Goal: Information Seeking & Learning: Learn about a topic

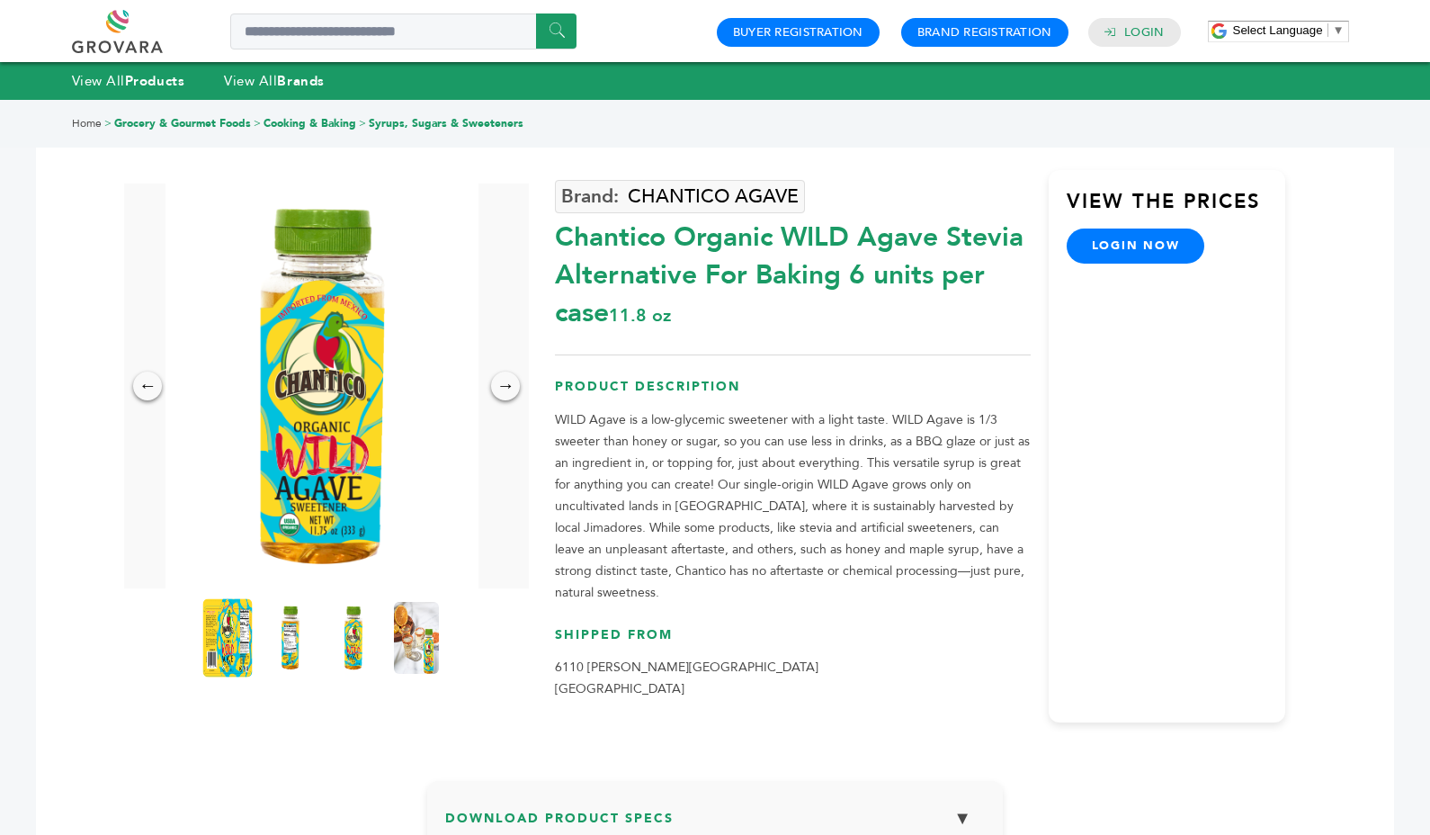
click at [235, 640] on img at bounding box center [227, 637] width 49 height 79
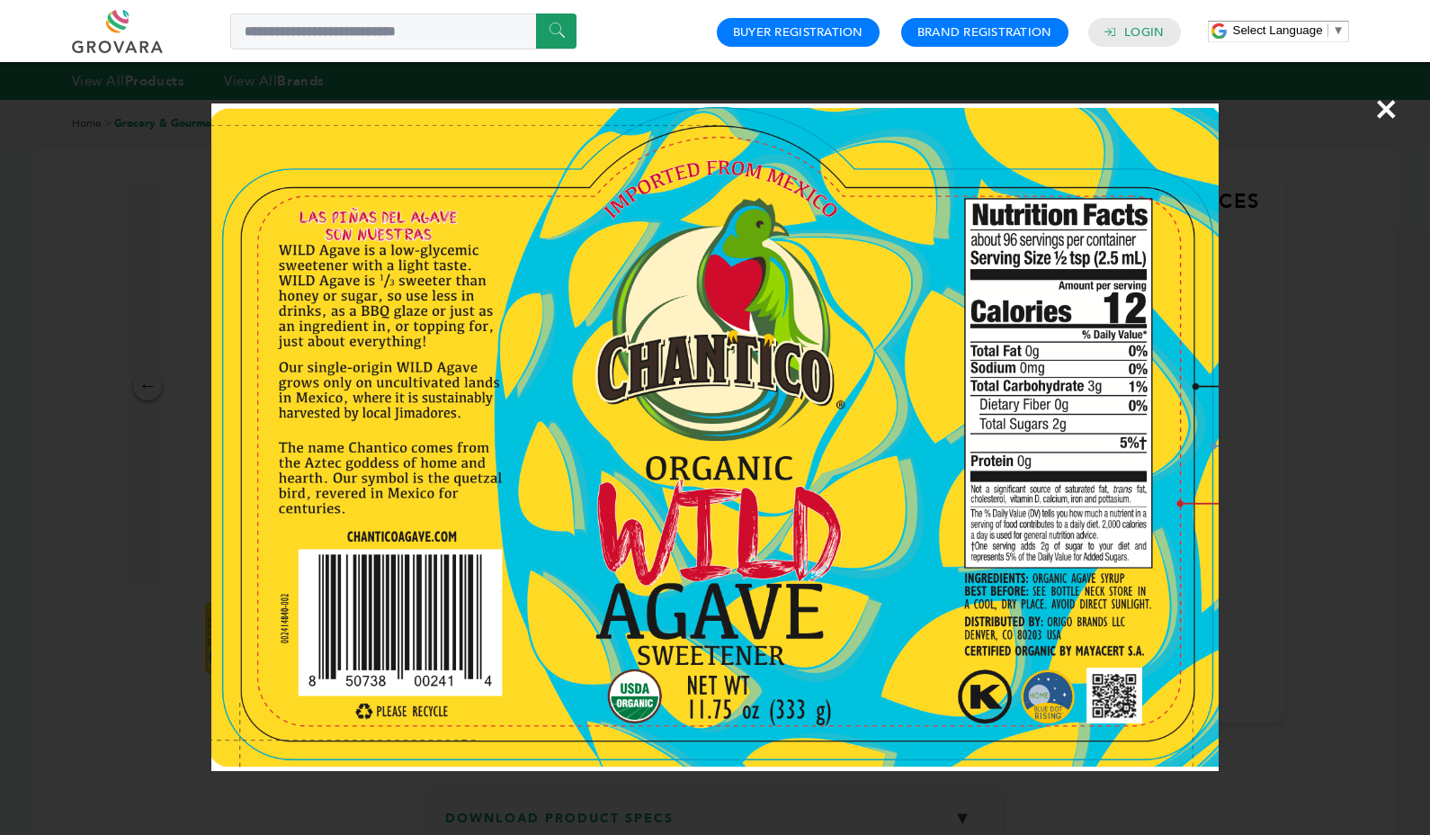
click at [1388, 111] on span "×" at bounding box center [1386, 109] width 24 height 50
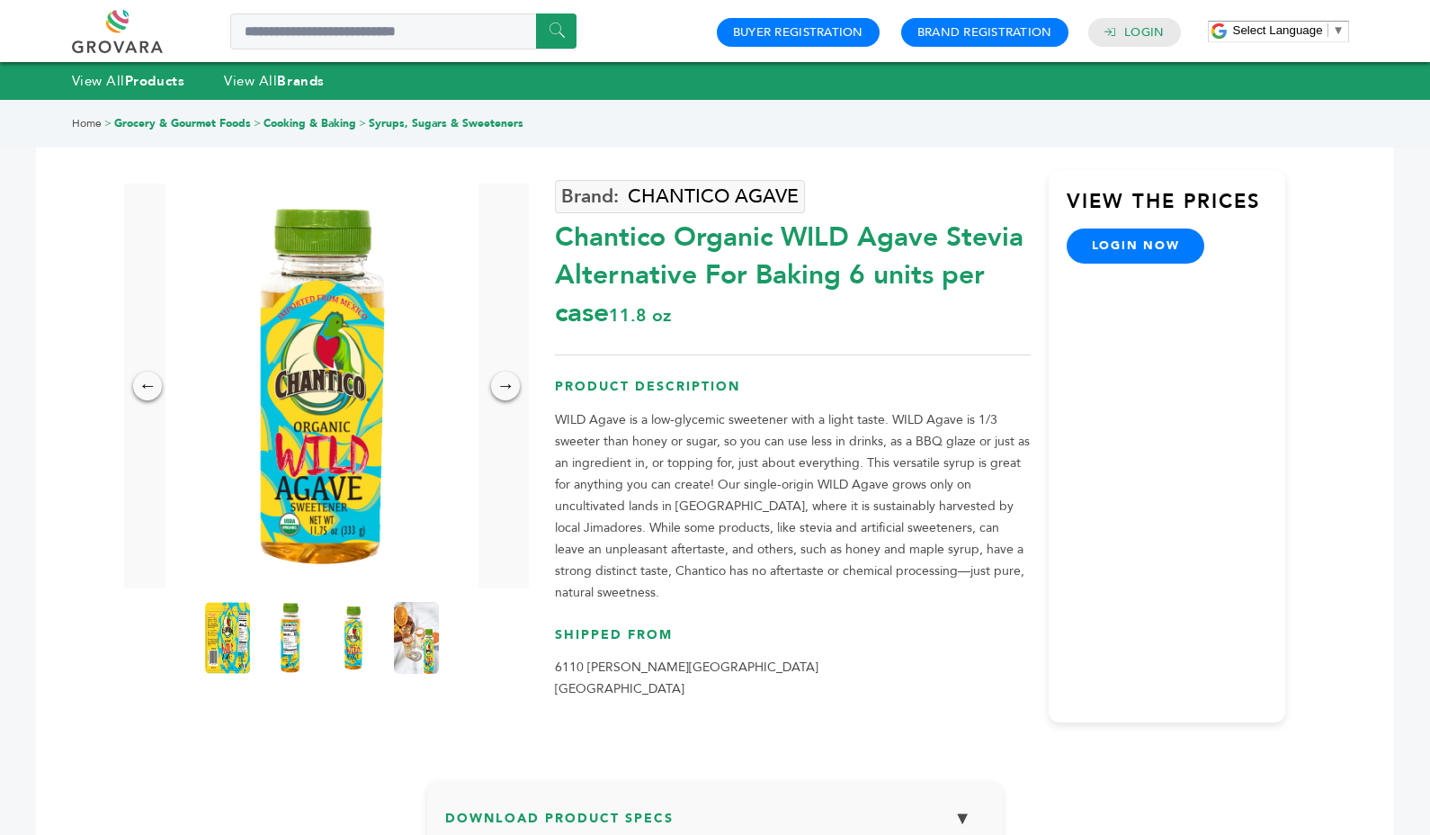
click at [285, 623] on img at bounding box center [290, 637] width 49 height 79
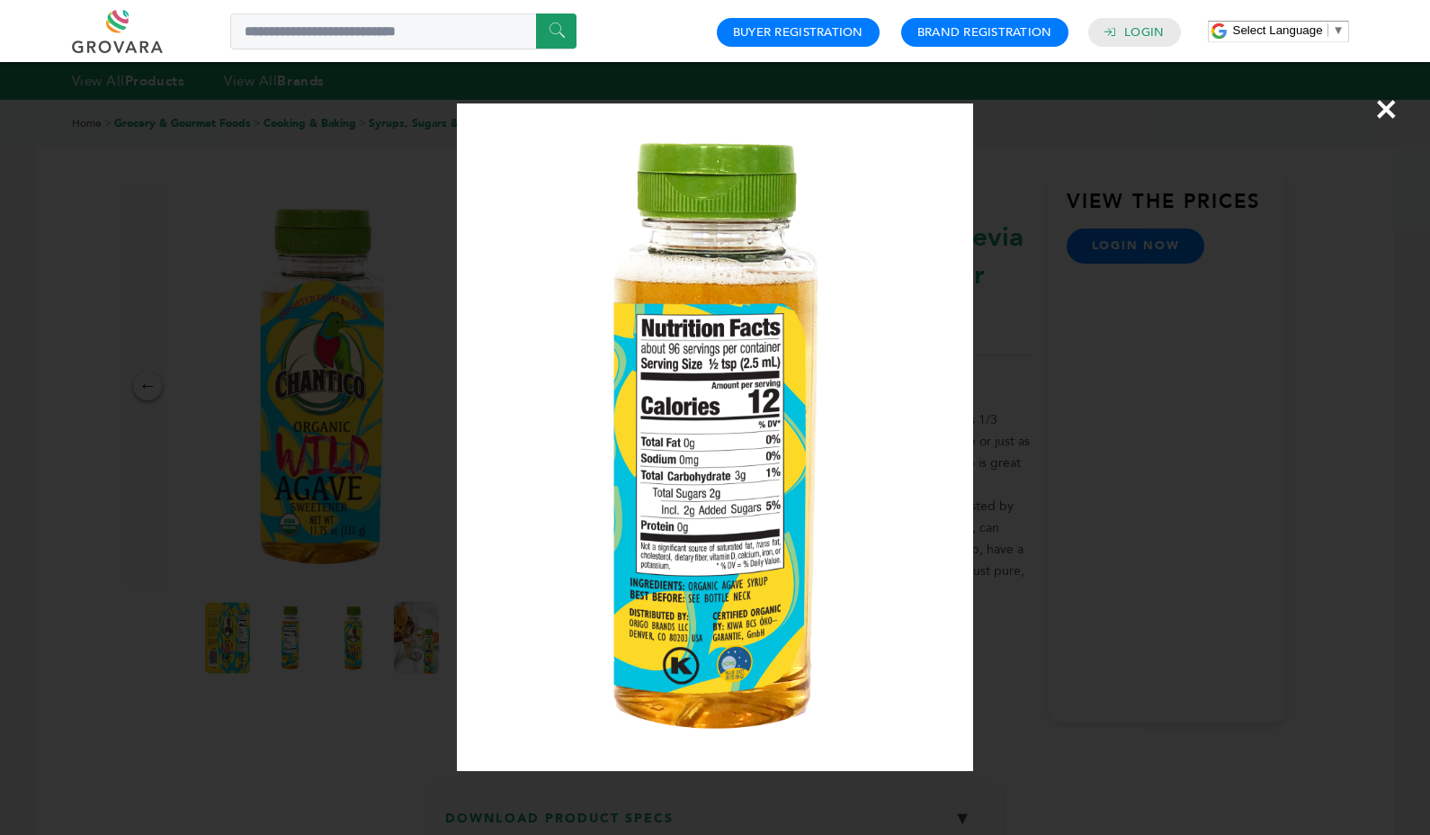
click at [1389, 103] on span "×" at bounding box center [1386, 109] width 24 height 50
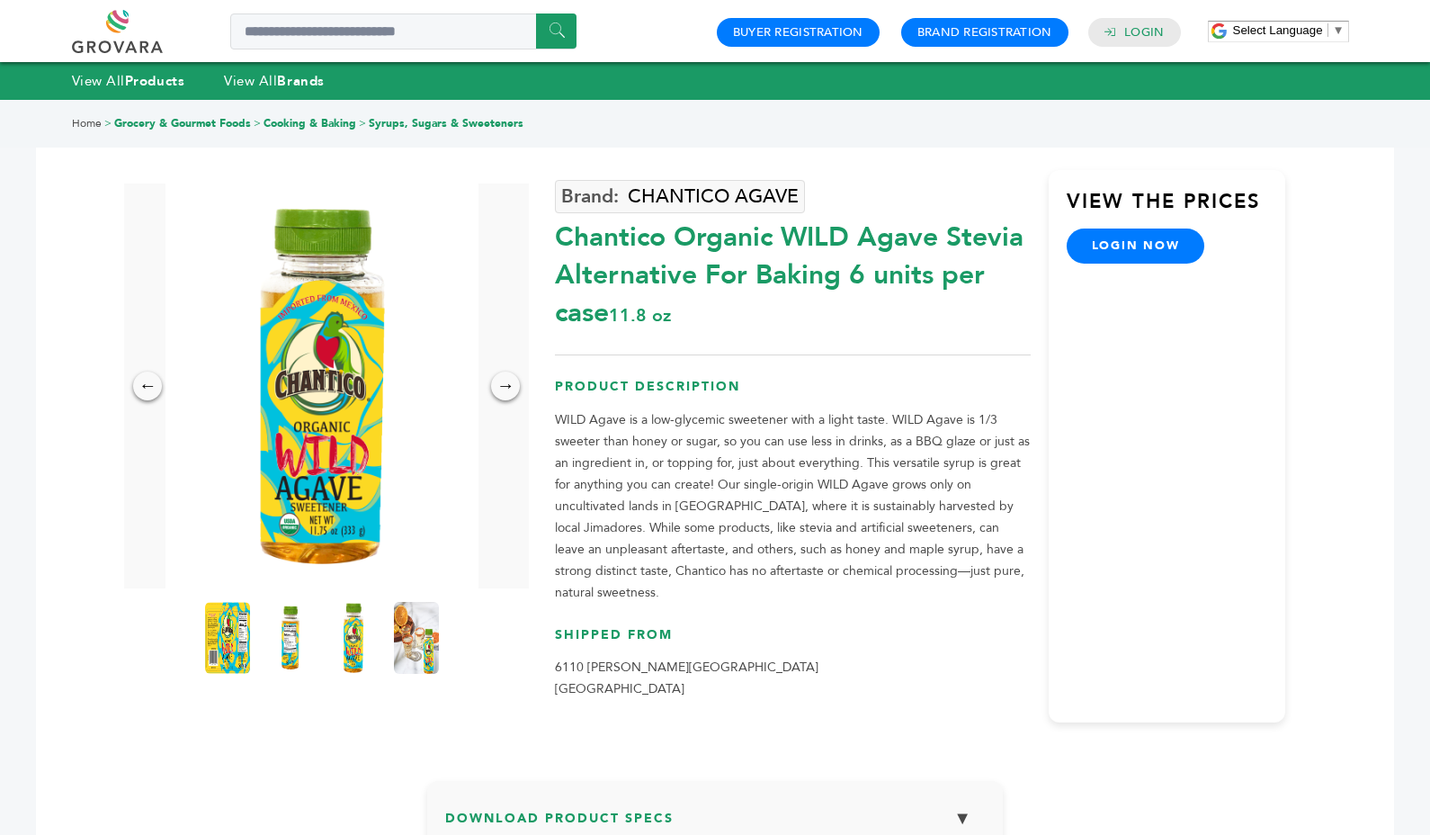
click at [353, 632] on img at bounding box center [353, 637] width 49 height 79
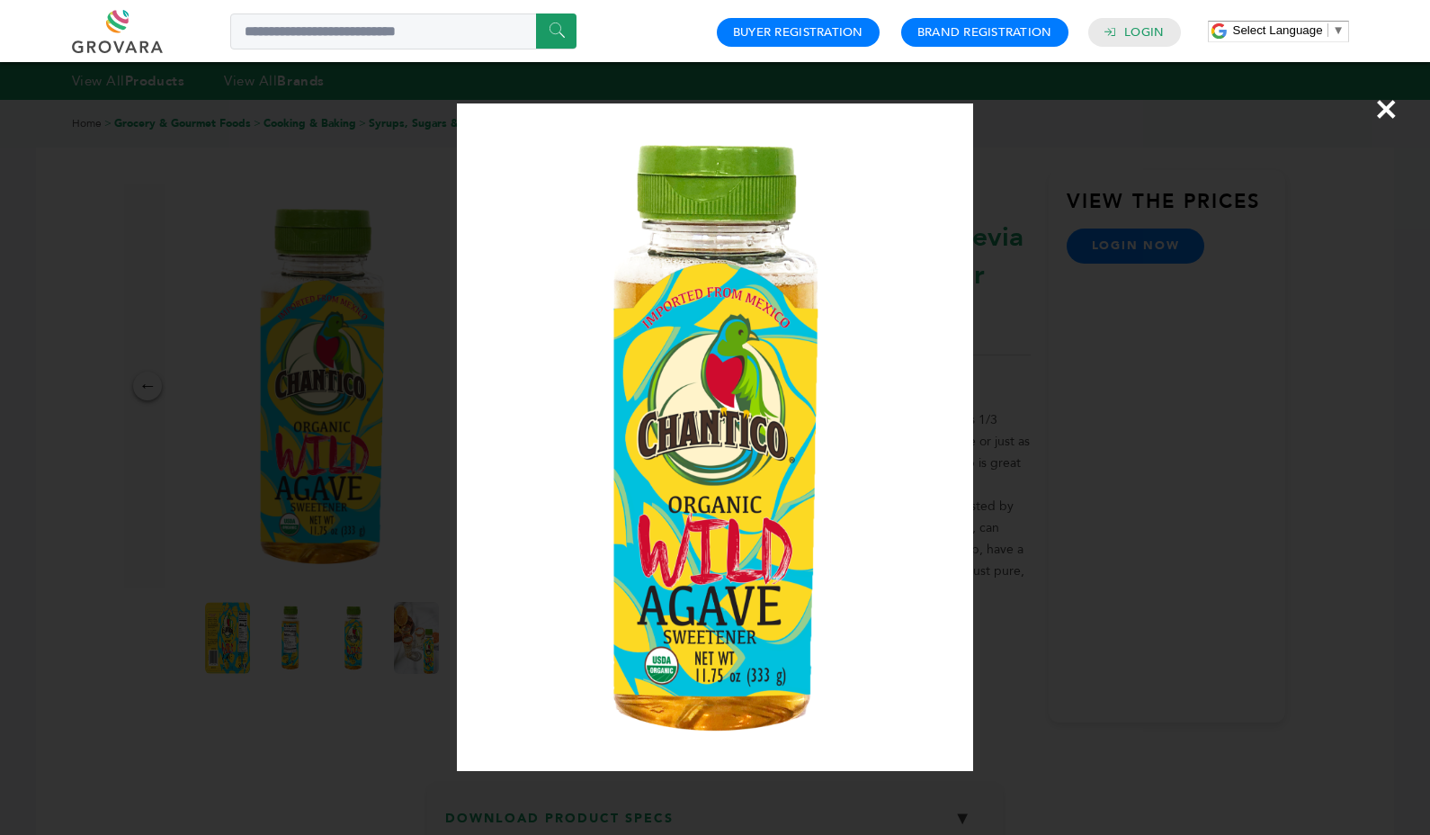
click at [1385, 104] on span "×" at bounding box center [1386, 109] width 24 height 50
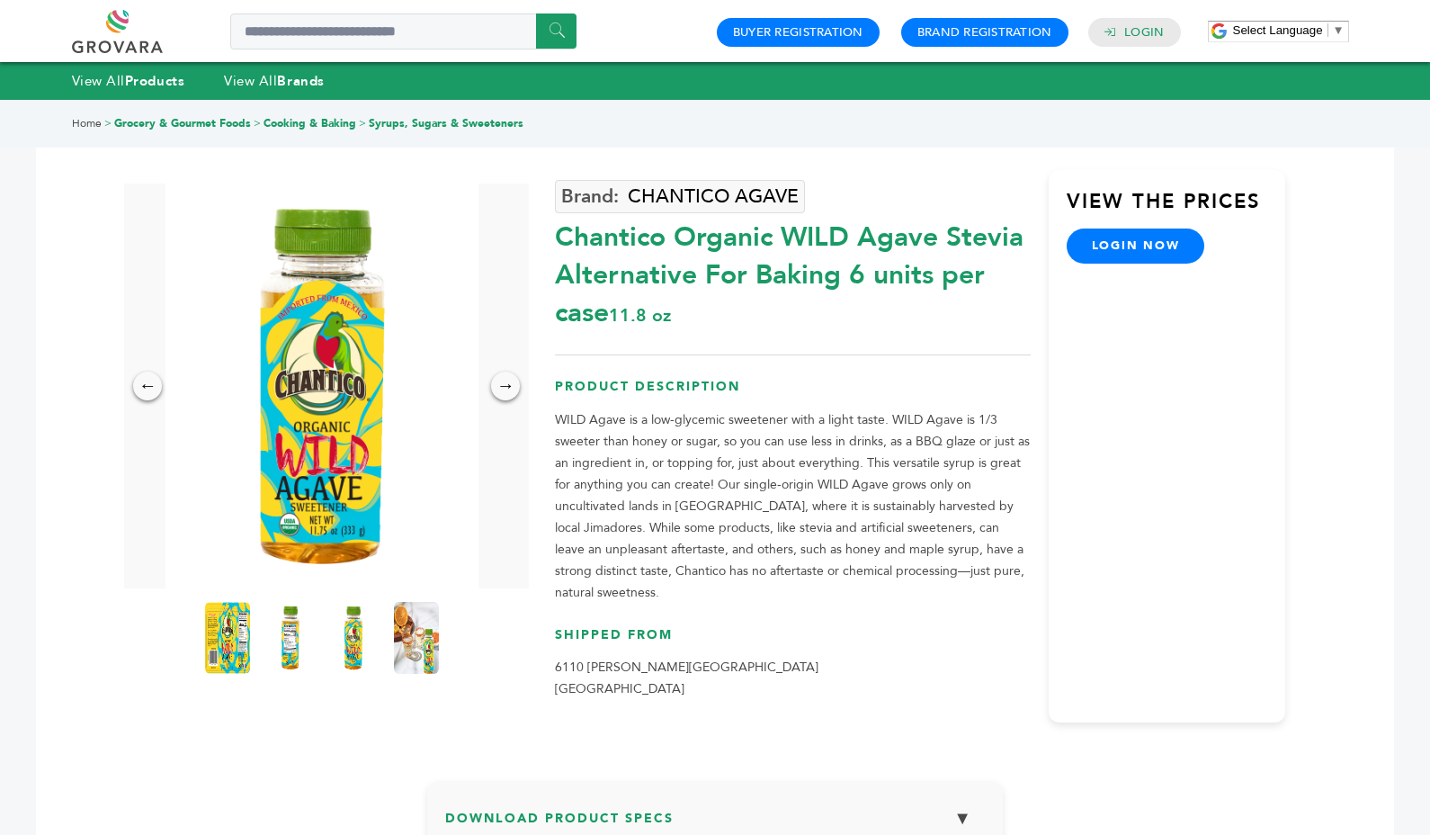
click at [403, 656] on img at bounding box center [416, 638] width 45 height 72
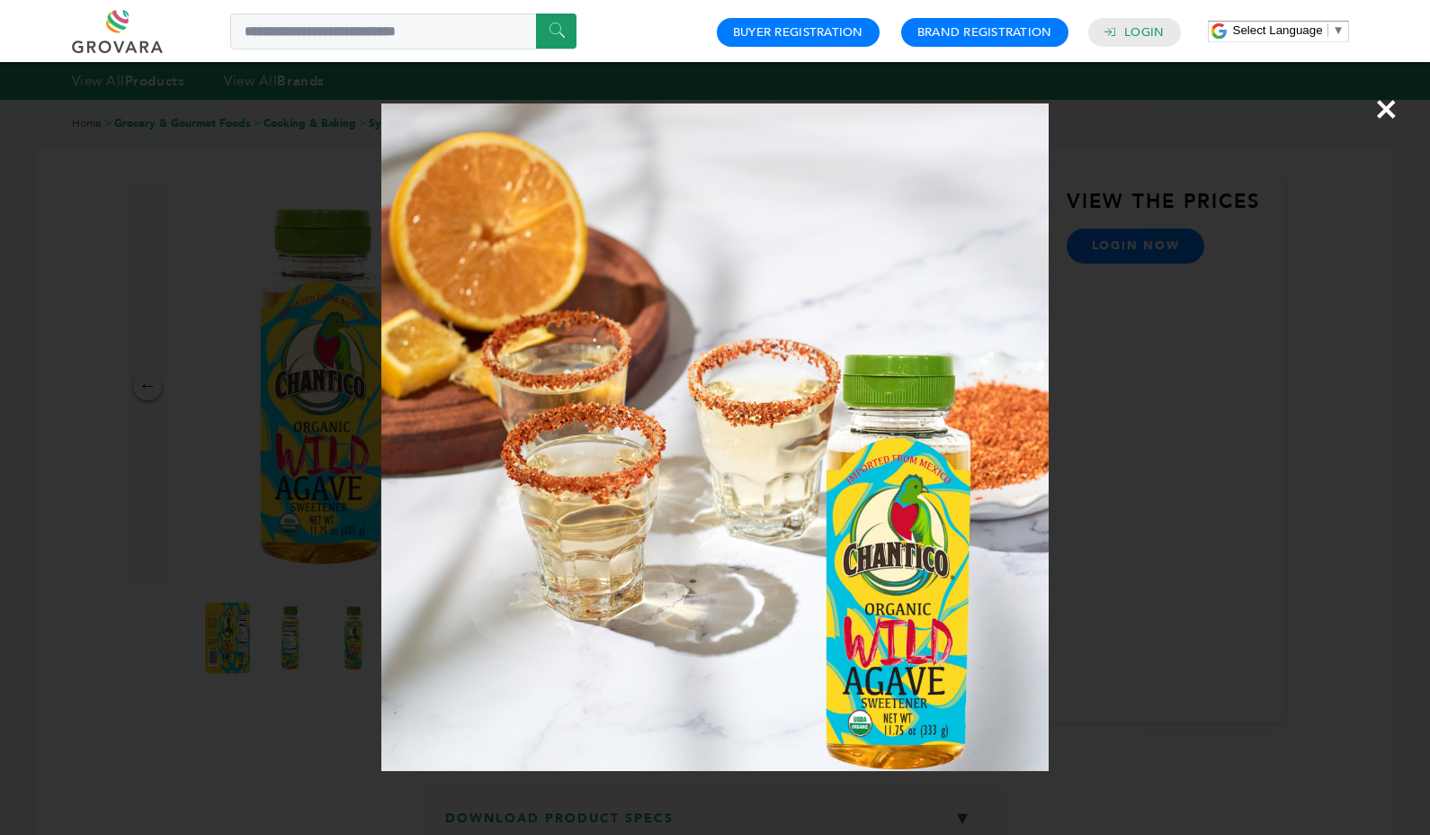
click at [1386, 112] on span "×" at bounding box center [1386, 109] width 24 height 50
